Goal: Task Accomplishment & Management: Manage account settings

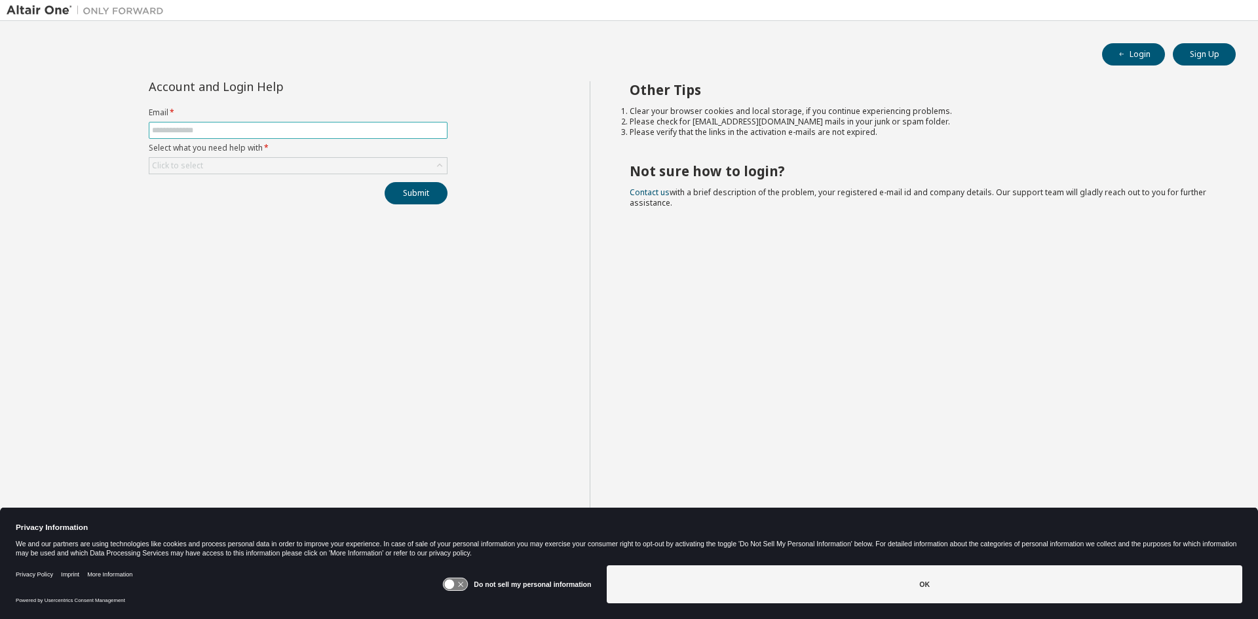
click at [223, 129] on input "text" at bounding box center [298, 130] width 292 height 10
type input "**********"
click at [214, 164] on div "Click to select" at bounding box center [298, 166] width 298 height 16
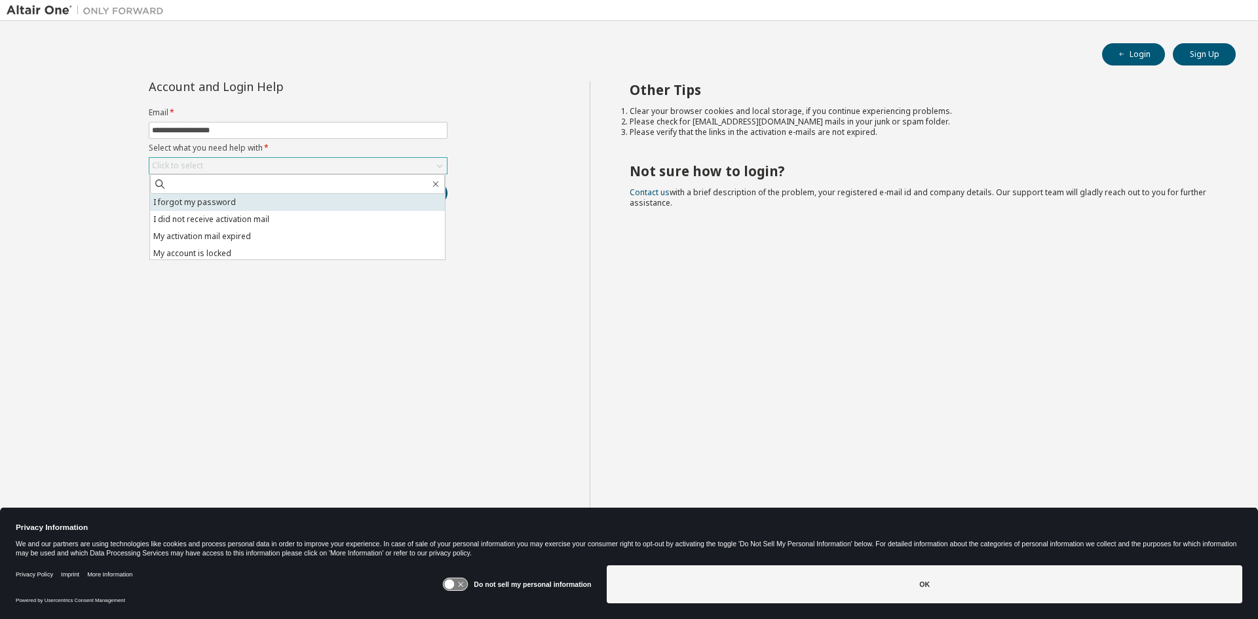
click at [218, 203] on li "I forgot my password" at bounding box center [297, 202] width 295 height 17
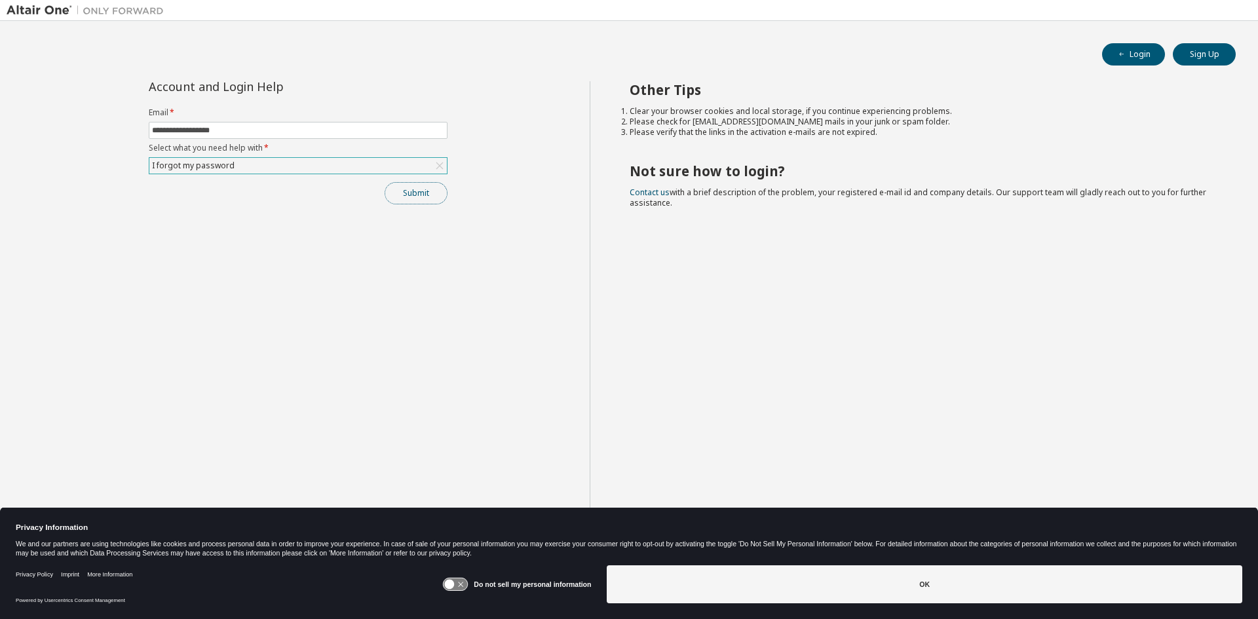
click at [424, 193] on button "Submit" at bounding box center [416, 193] width 63 height 22
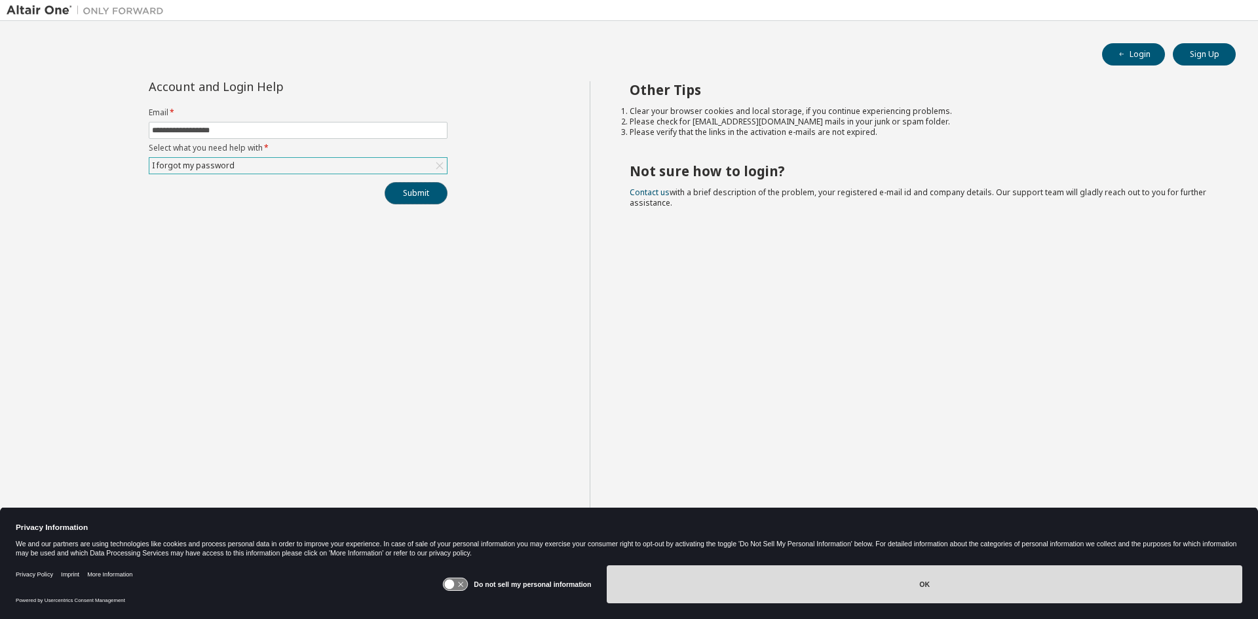
drag, startPoint x: 409, startPoint y: 196, endPoint x: 1020, endPoint y: 593, distance: 728.6
click at [932, 587] on body "**********" at bounding box center [629, 309] width 1258 height 619
click at [923, 587] on button "OK" at bounding box center [925, 585] width 636 height 38
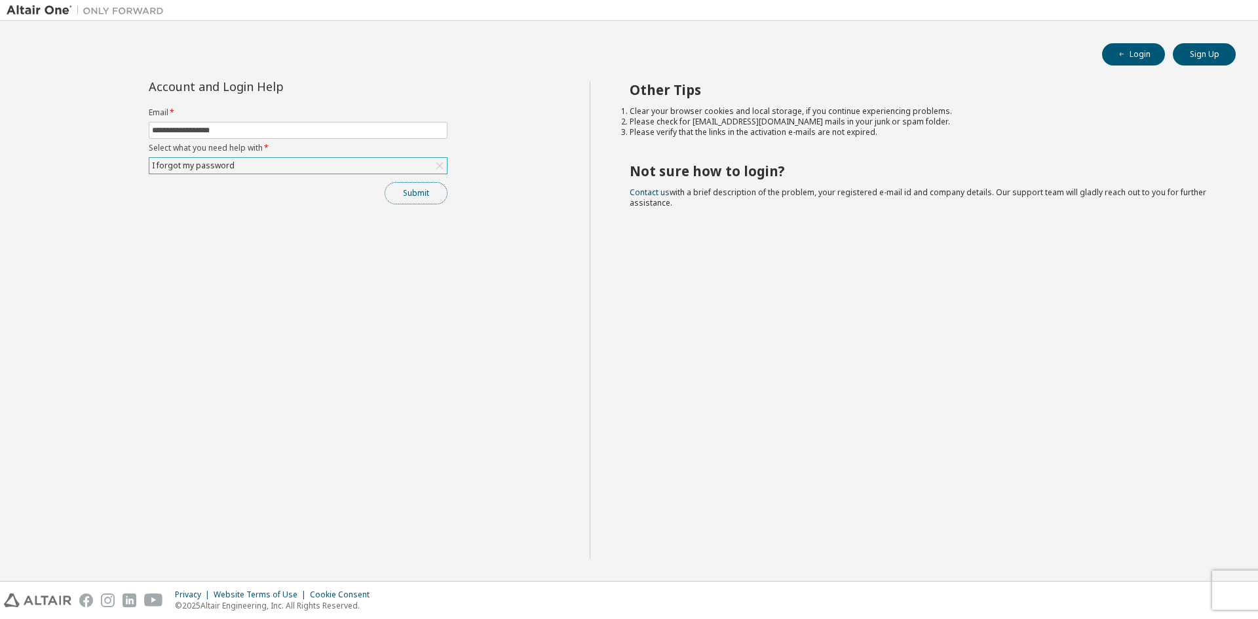
click at [415, 194] on button "Submit" at bounding box center [416, 193] width 63 height 22
click at [171, 134] on input "text" at bounding box center [298, 130] width 292 height 10
type input "**********"
click at [195, 172] on div "Click to select" at bounding box center [298, 166] width 298 height 16
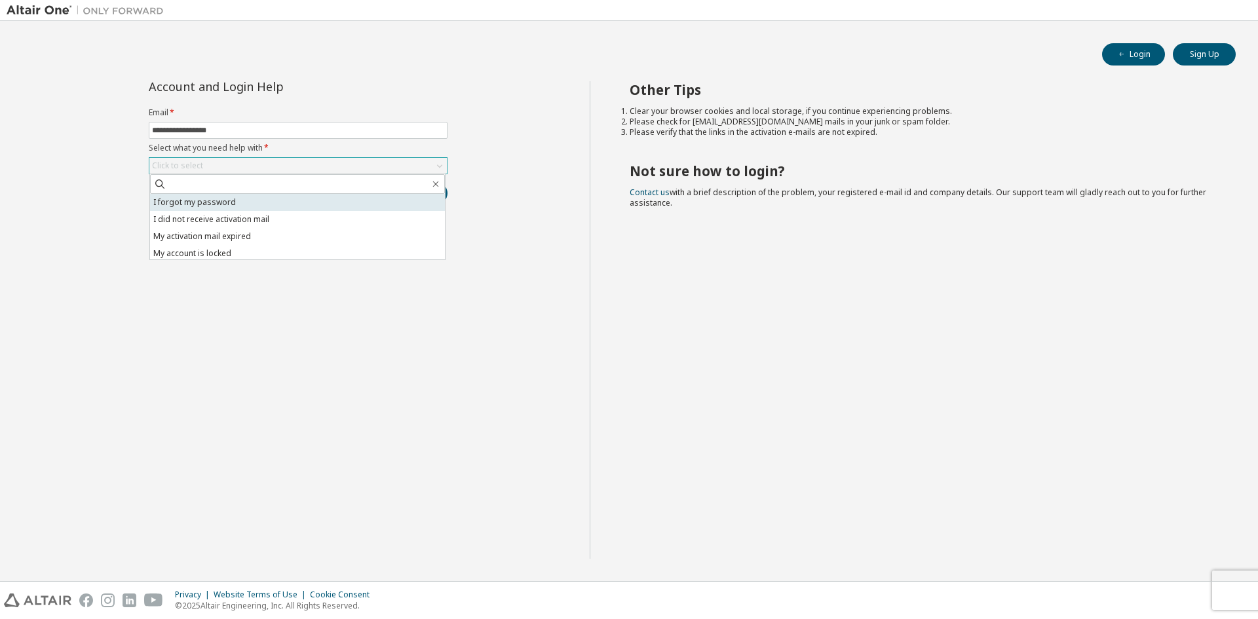
click at [199, 207] on li "I forgot my password" at bounding box center [297, 202] width 295 height 17
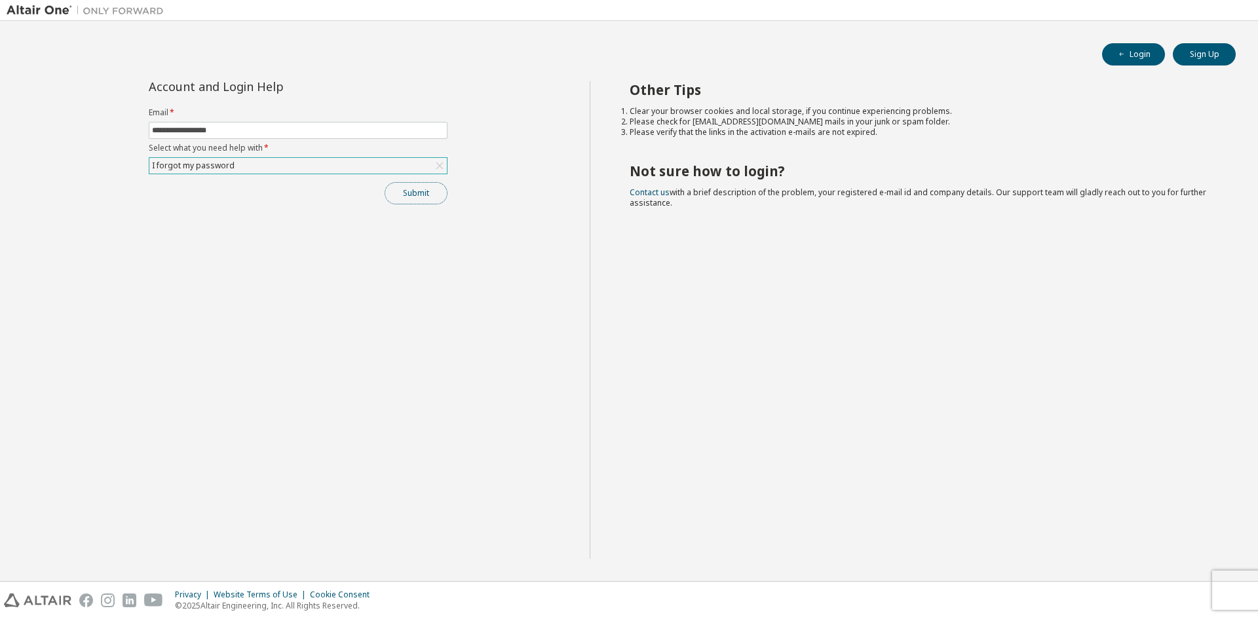
click at [409, 196] on button "Submit" at bounding box center [416, 193] width 63 height 22
click at [367, 170] on div "Click to select" at bounding box center [298, 166] width 298 height 16
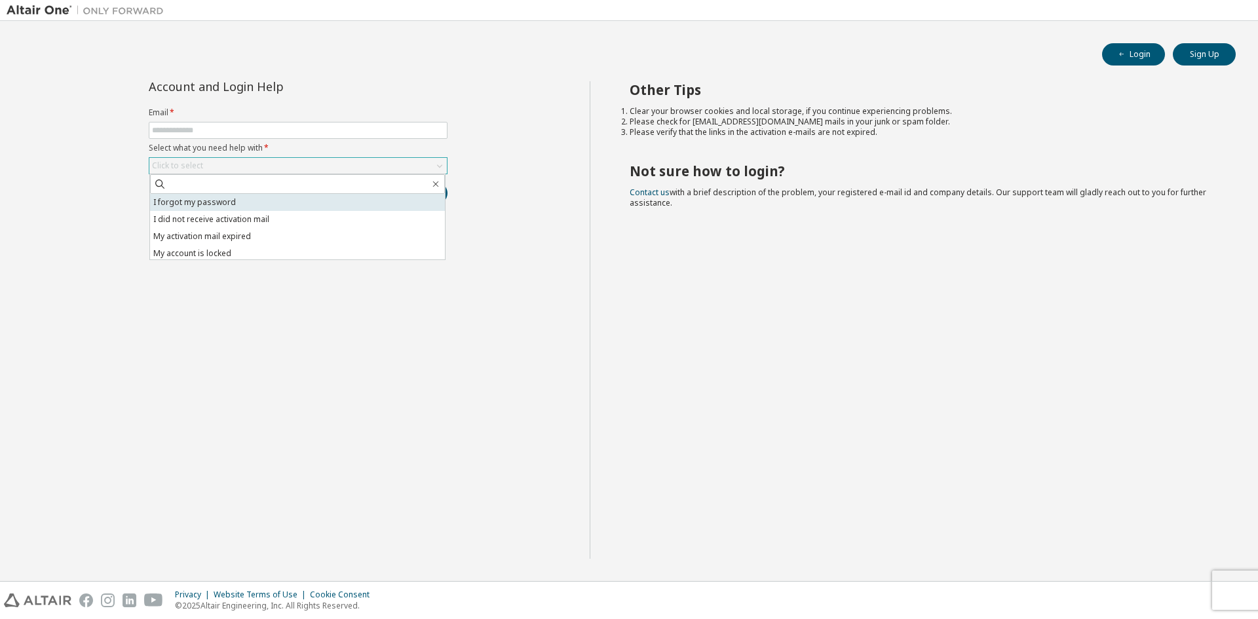
click at [222, 206] on li "I forgot my password" at bounding box center [297, 202] width 295 height 17
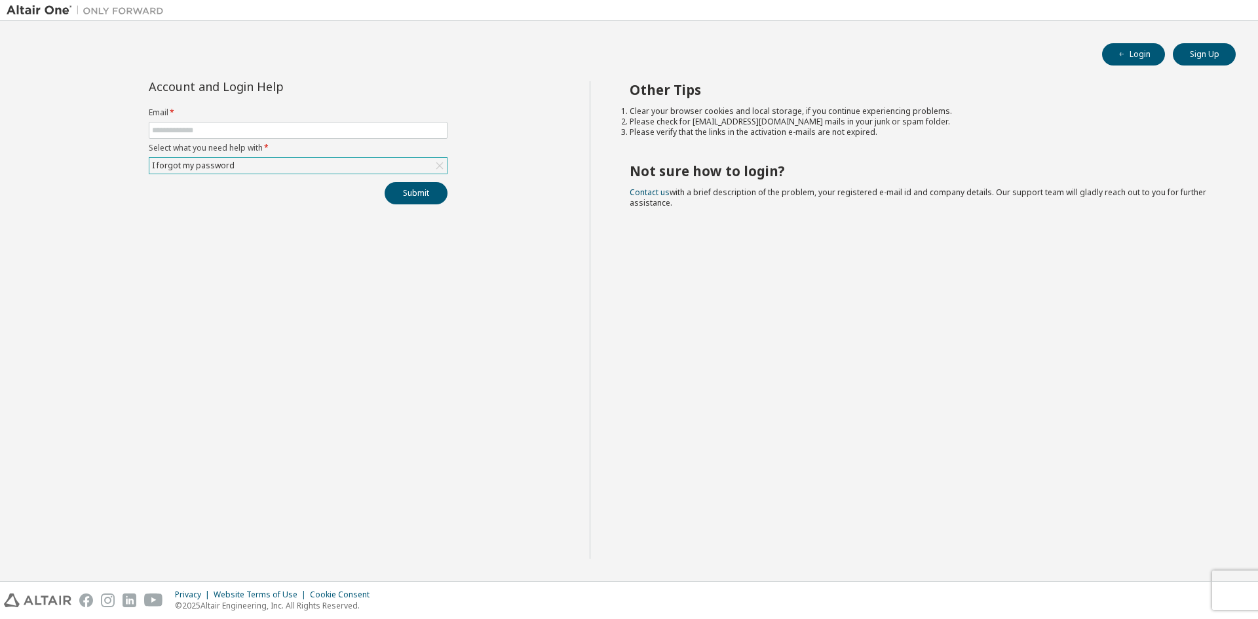
click at [390, 160] on div "I forgot my password" at bounding box center [298, 166] width 298 height 16
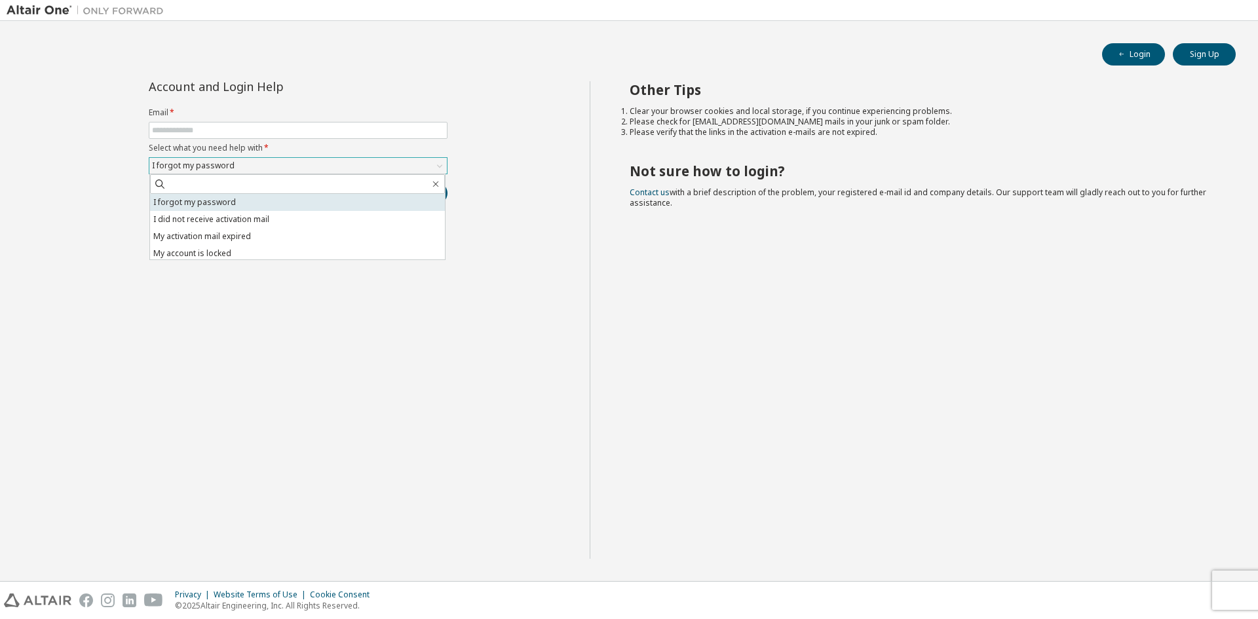
click at [230, 203] on li "I forgot my password" at bounding box center [297, 202] width 295 height 17
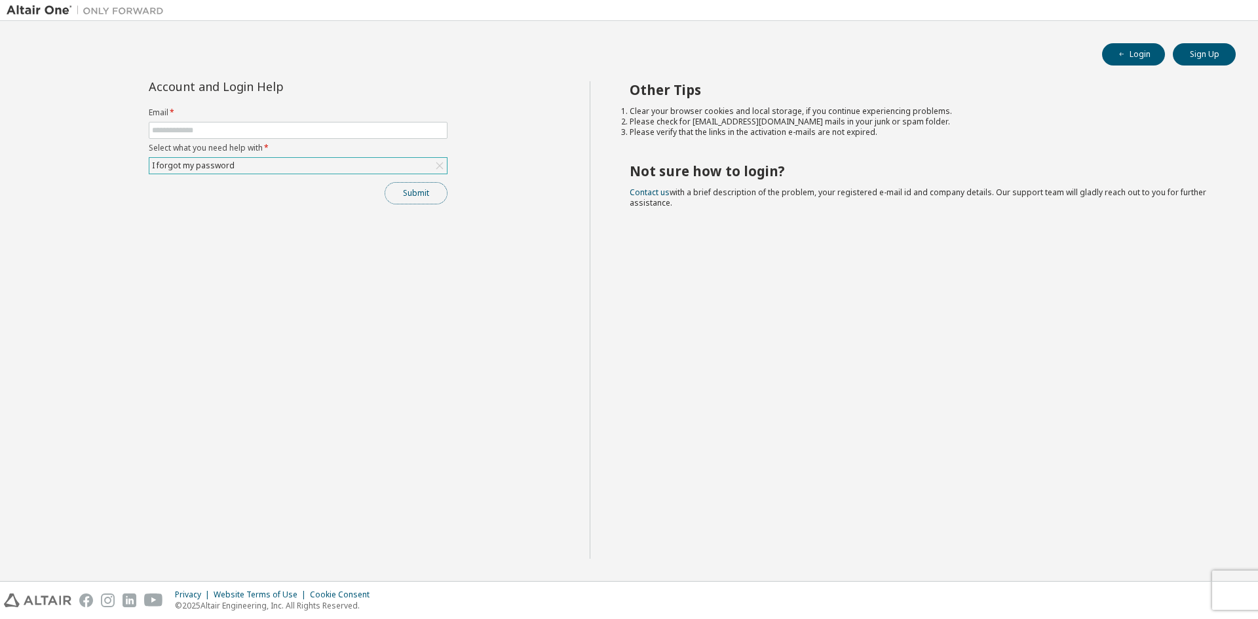
click at [407, 196] on button "Submit" at bounding box center [416, 193] width 63 height 22
click at [219, 134] on input "text" at bounding box center [298, 130] width 292 height 10
type input "**********"
click at [430, 192] on button "Submit" at bounding box center [416, 193] width 63 height 22
